Goal: Information Seeking & Learning: Learn about a topic

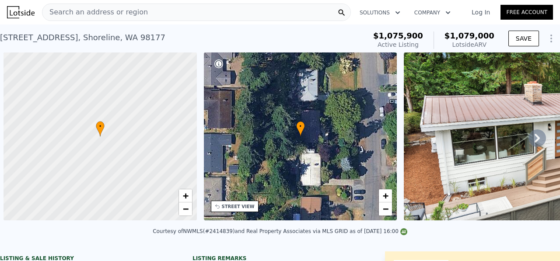
scroll to position [0, 3]
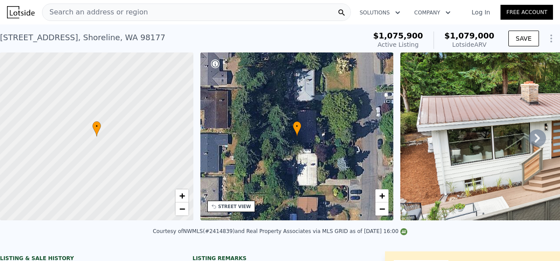
type input "7000"
type input "11480"
checkbox input "false"
type input "$ 1,070,000"
type input "-$ 171,930"
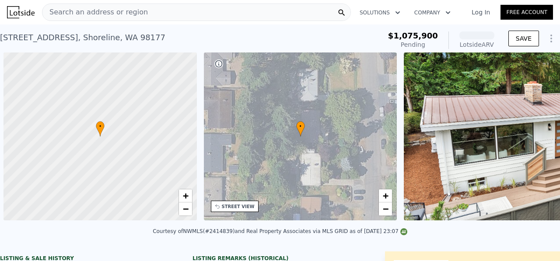
scroll to position [0, 3]
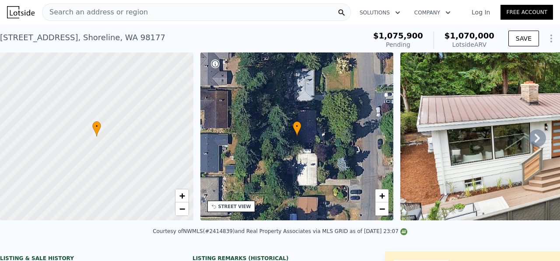
click at [486, 45] on div "Lotside ARV" at bounding box center [469, 44] width 50 height 9
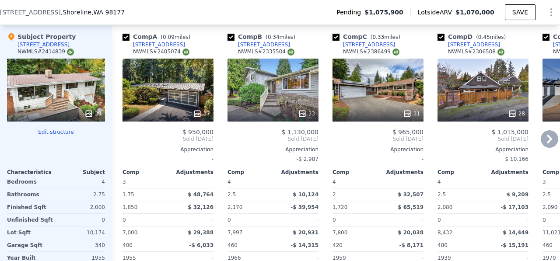
scroll to position [961, 0]
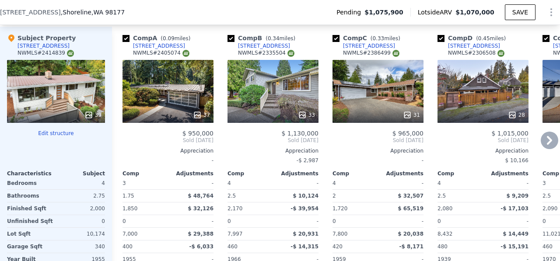
click at [264, 88] on div "33" at bounding box center [272, 91] width 91 height 63
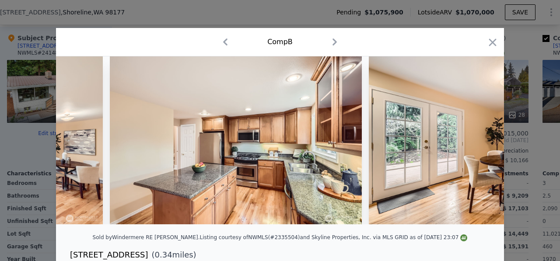
scroll to position [0, 2176]
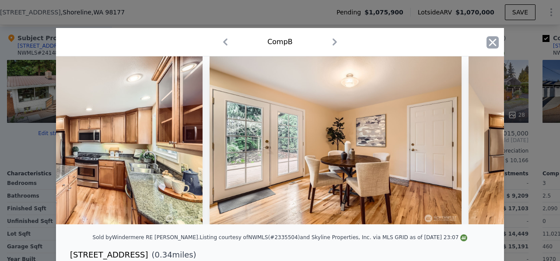
click at [498, 43] on icon "button" at bounding box center [492, 42] width 12 height 12
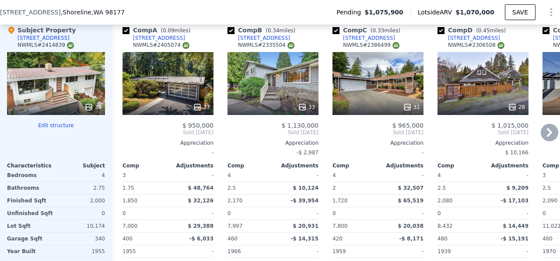
scroll to position [970, 0]
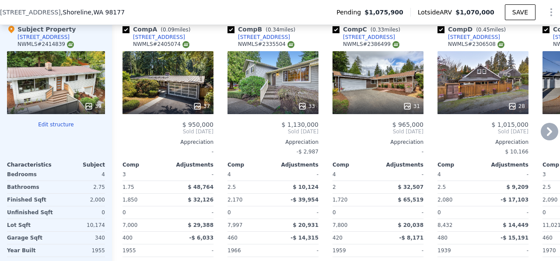
click at [276, 94] on div "33" at bounding box center [272, 82] width 91 height 63
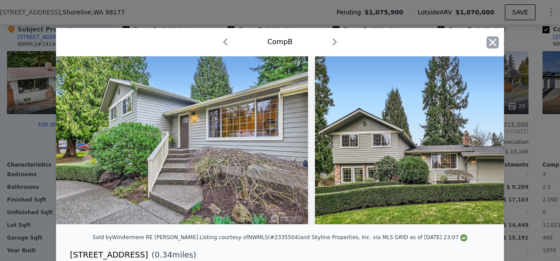
click at [488, 48] on icon "button" at bounding box center [492, 42] width 12 height 12
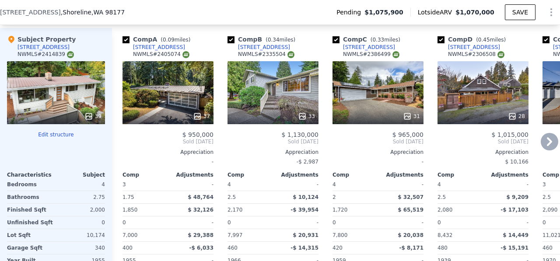
scroll to position [961, 0]
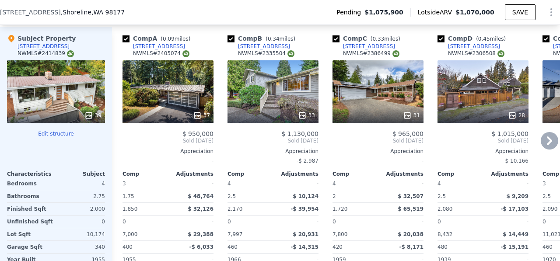
click at [376, 94] on div "31" at bounding box center [377, 91] width 91 height 63
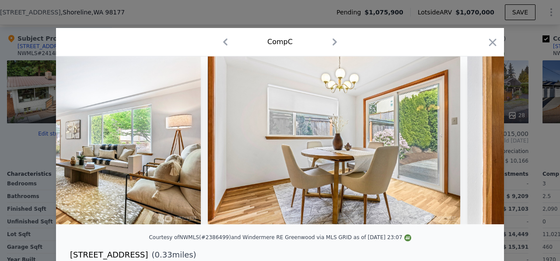
scroll to position [0, 824]
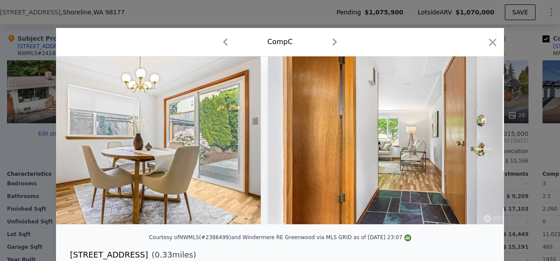
click at [520, 93] on div at bounding box center [280, 130] width 560 height 261
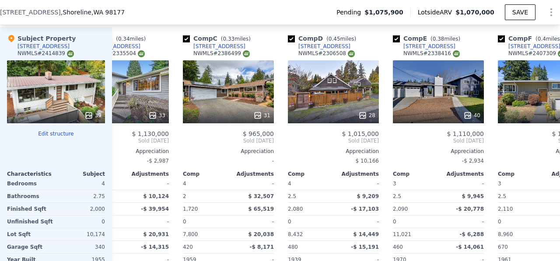
scroll to position [0, 156]
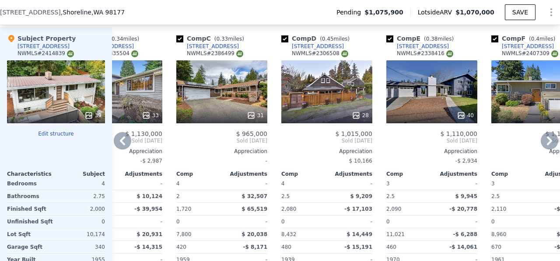
click at [425, 101] on div "40" at bounding box center [431, 91] width 91 height 63
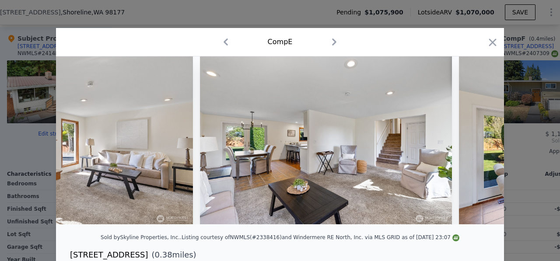
scroll to position [0, 1364]
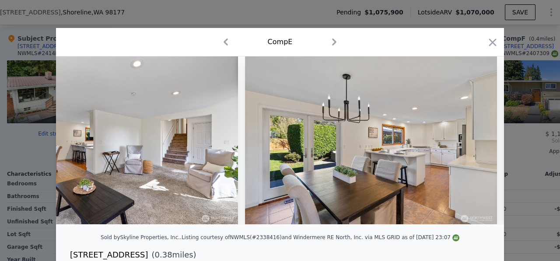
click at [532, 85] on div at bounding box center [280, 130] width 560 height 261
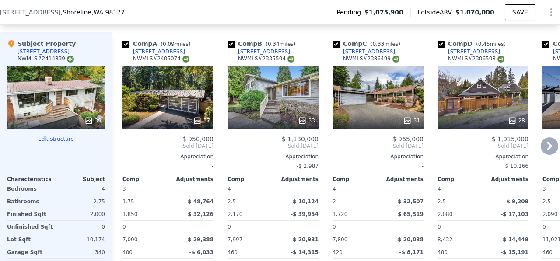
scroll to position [943, 0]
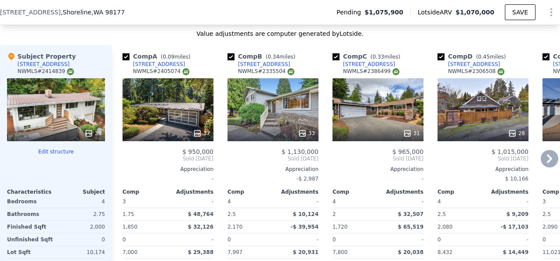
click at [477, 122] on div "28" at bounding box center [482, 109] width 91 height 63
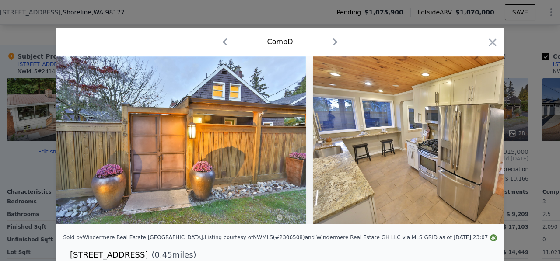
scroll to position [0, 660]
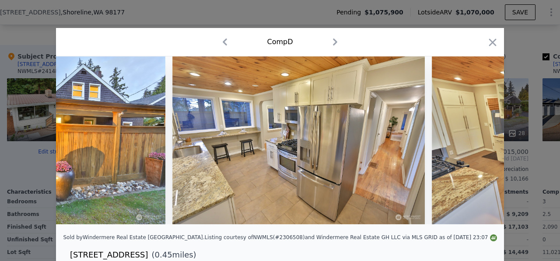
click at [546, 108] on div at bounding box center [280, 130] width 560 height 261
